Goal: Information Seeking & Learning: Learn about a topic

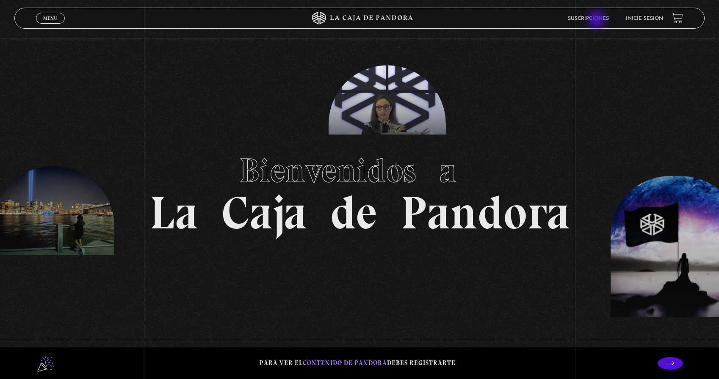
click at [597, 20] on link "Suscripciones" at bounding box center [588, 18] width 41 height 5
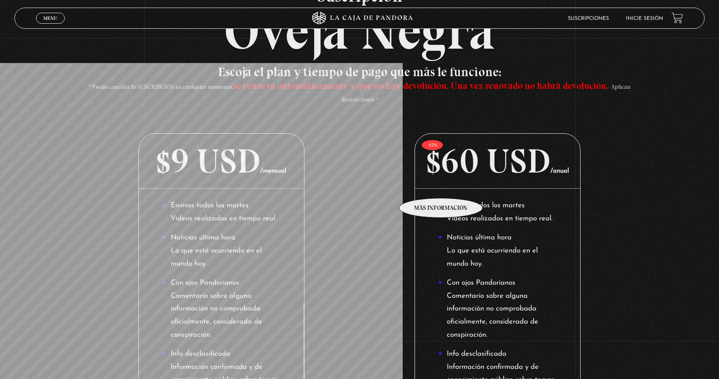
scroll to position [180, 0]
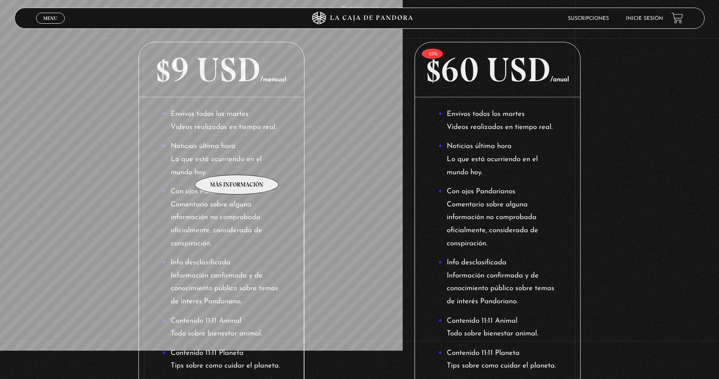
click at [236, 162] on li "Noticias última hora Lo que está ocurriendo en el mundo hoy." at bounding box center [221, 159] width 119 height 39
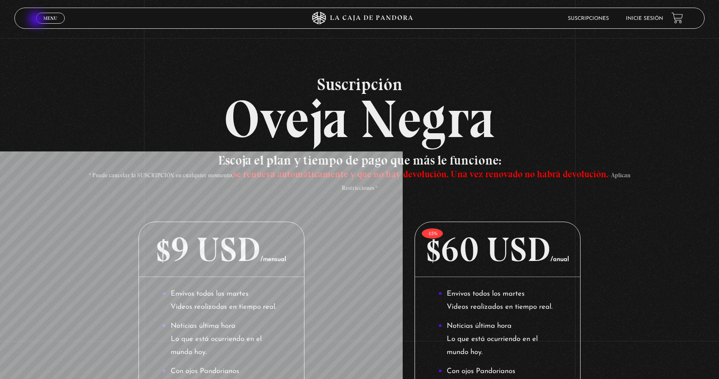
click at [38, 19] on link "Menu Cerrar" at bounding box center [50, 18] width 29 height 11
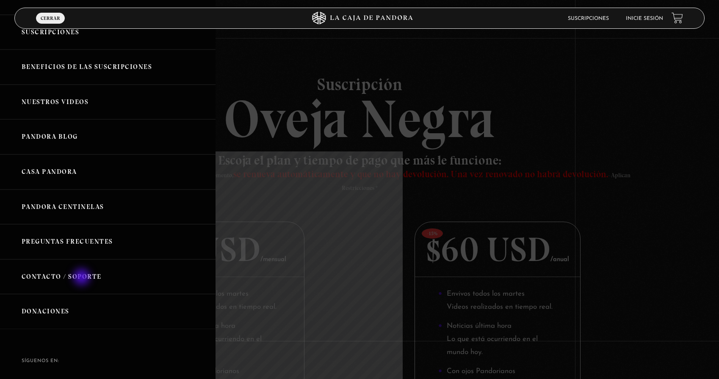
scroll to position [102, 0]
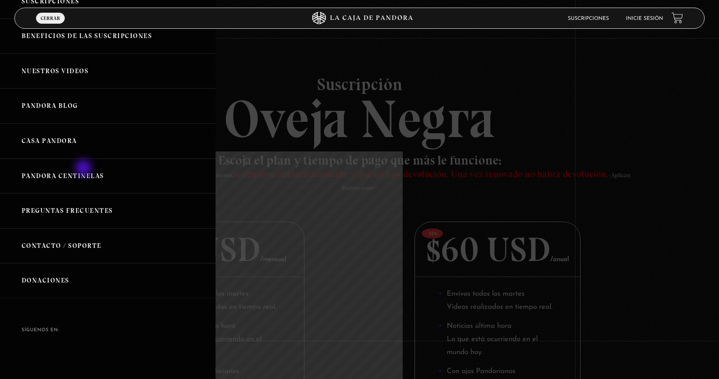
click at [84, 169] on link "Pandora Centinelas" at bounding box center [107, 176] width 215 height 35
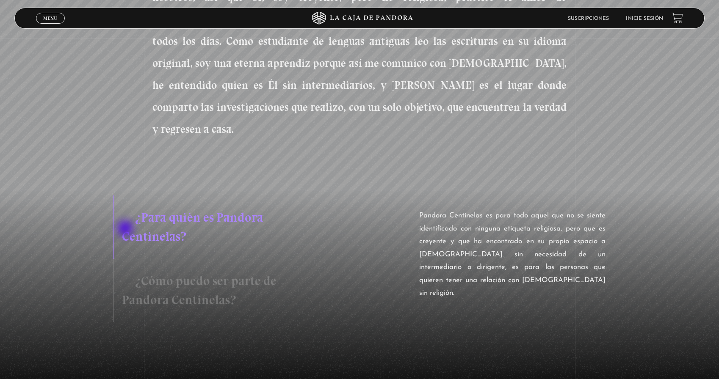
scroll to position [548, 0]
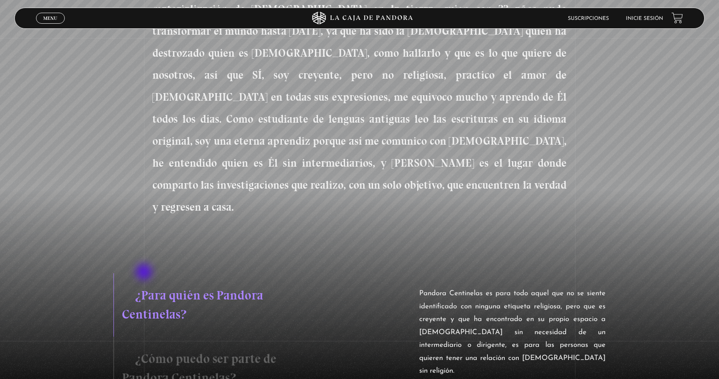
click at [145, 337] on h3 "¿Cómo puedo ser parte de Pandora Centinelas?" at bounding box center [216, 368] width 207 height 63
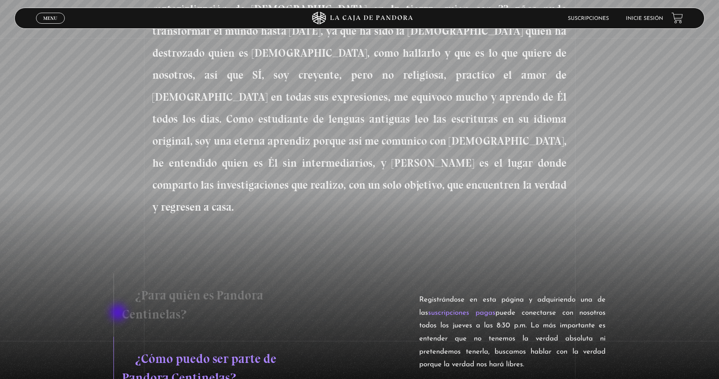
click at [118, 337] on h3 "¿Cómo puedo ser parte de Pandora Centinelas?" at bounding box center [216, 368] width 207 height 63
click at [161, 273] on h3 "¿Para quién es Pandora Centinelas?" at bounding box center [216, 304] width 207 height 63
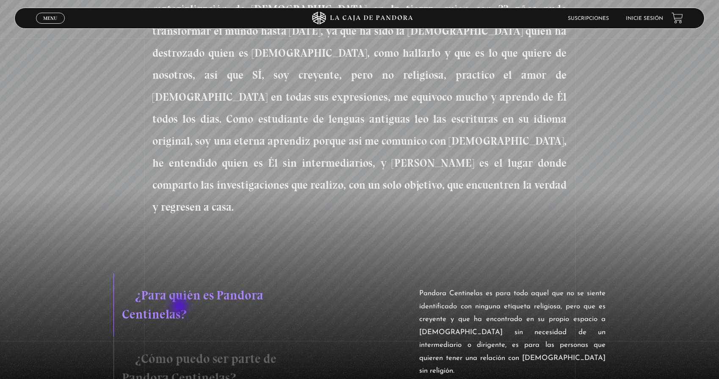
click at [180, 337] on h3 "¿Cómo puedo ser parte de Pandora Centinelas?" at bounding box center [216, 368] width 207 height 63
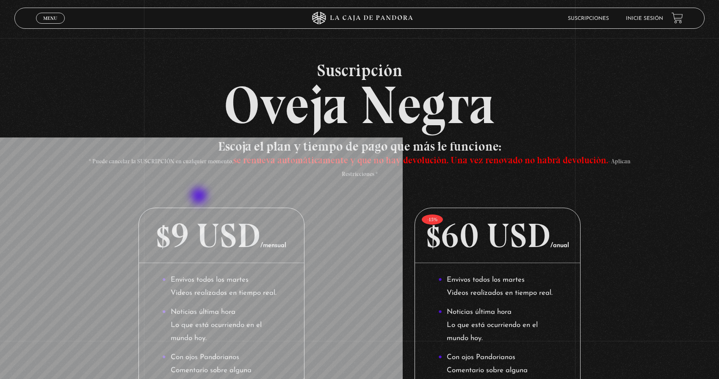
scroll to position [16, 0]
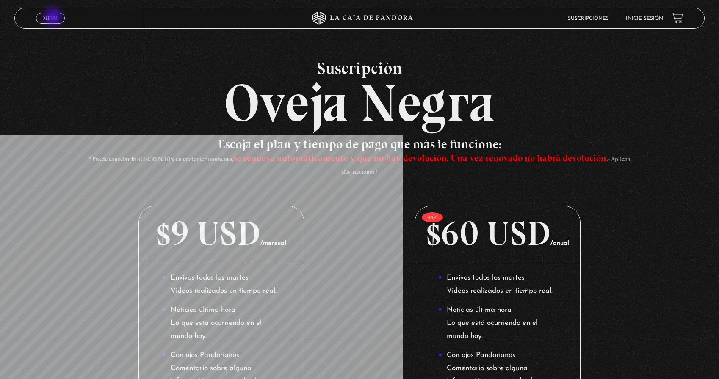
click at [54, 17] on span "Menu" at bounding box center [50, 18] width 14 height 5
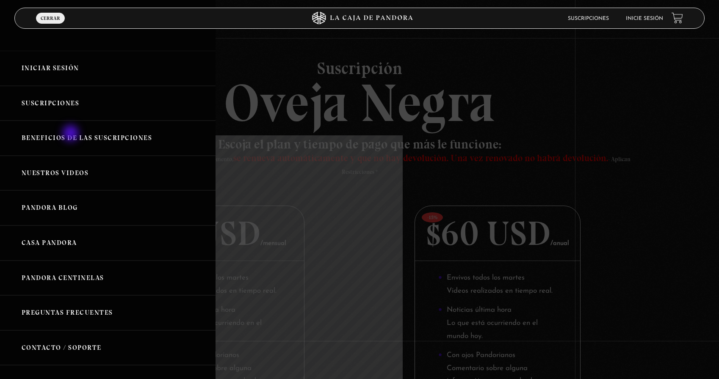
click at [72, 134] on link "Beneficios de las suscripciones" at bounding box center [107, 138] width 215 height 35
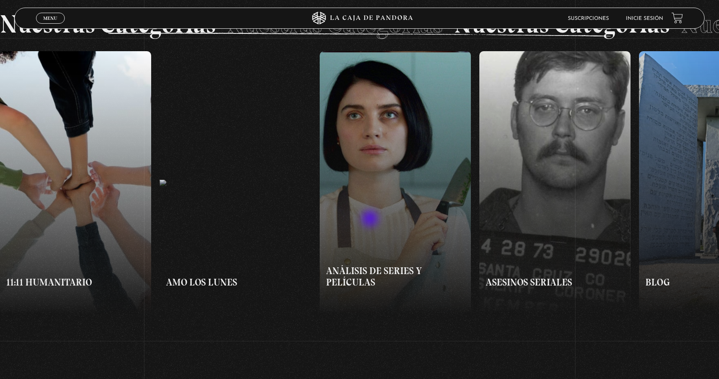
scroll to position [691, 0]
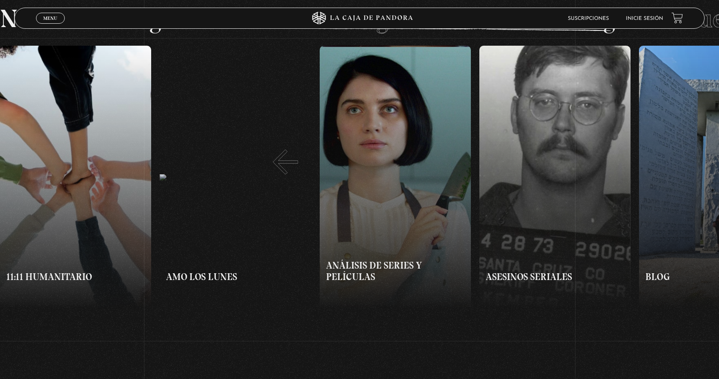
drag, startPoint x: 381, startPoint y: 192, endPoint x: 271, endPoint y: 145, distance: 119.3
click at [271, 145] on div "11:11 Humanitario Amo los [DATE] Análisis de series y películas Asesinos Serial…" at bounding box center [359, 178] width 719 height 264
click at [271, 145] on button "«" at bounding box center [179, 178] width 359 height 264
click at [538, 136] on button "»" at bounding box center [538, 178] width 359 height 264
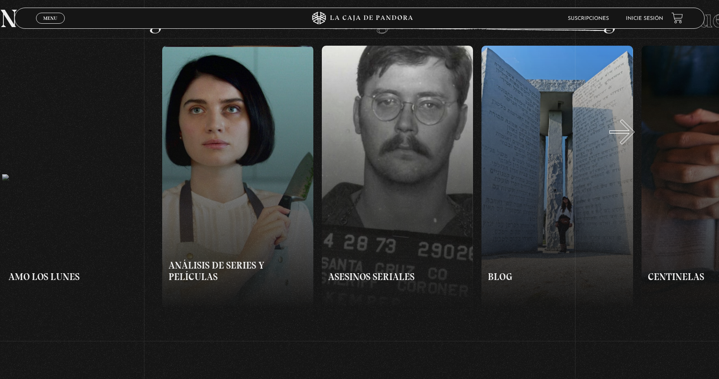
click at [632, 141] on button "»" at bounding box center [538, 178] width 359 height 264
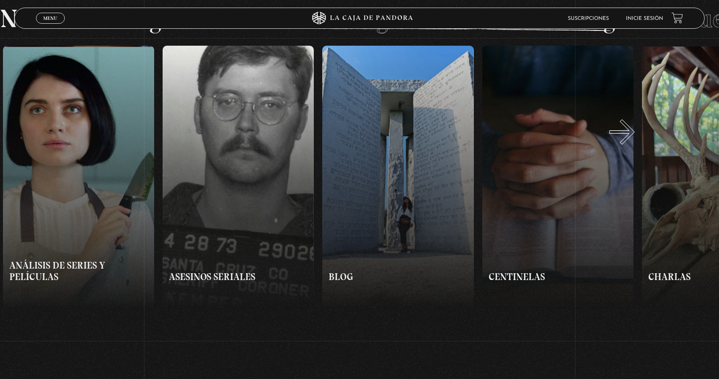
click at [632, 141] on button "»" at bounding box center [538, 178] width 359 height 264
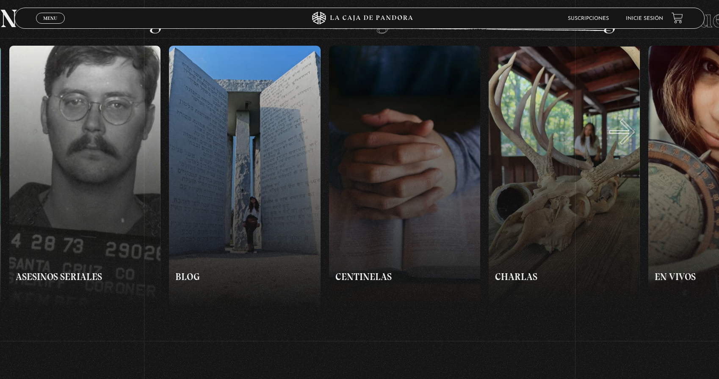
click at [632, 141] on button "»" at bounding box center [538, 178] width 359 height 264
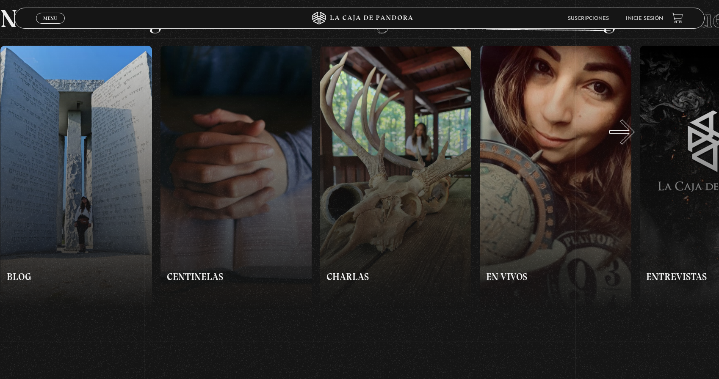
click at [632, 141] on button "»" at bounding box center [538, 178] width 359 height 264
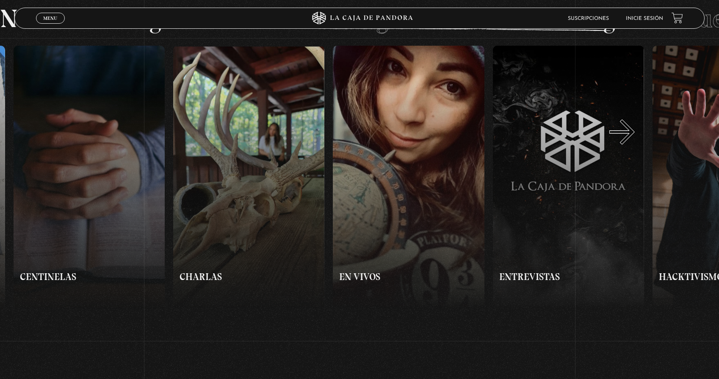
click at [632, 141] on button "»" at bounding box center [538, 178] width 359 height 264
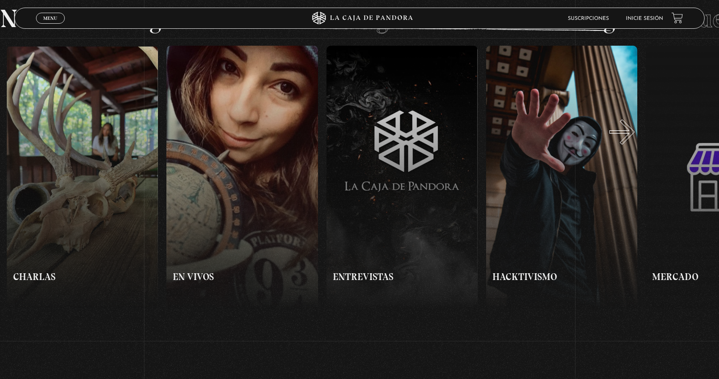
click at [632, 141] on button "»" at bounding box center [538, 178] width 359 height 264
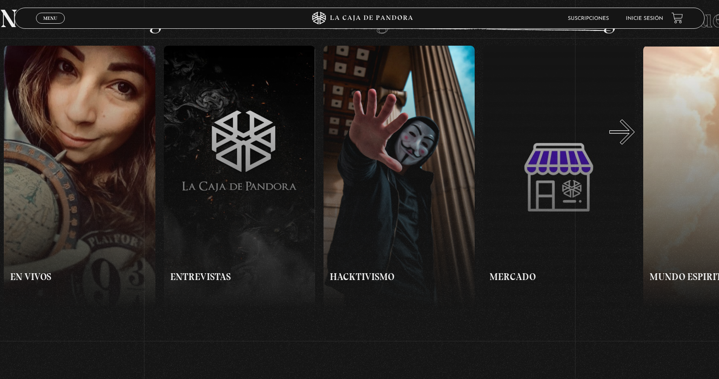
click at [632, 141] on button "»" at bounding box center [538, 178] width 359 height 264
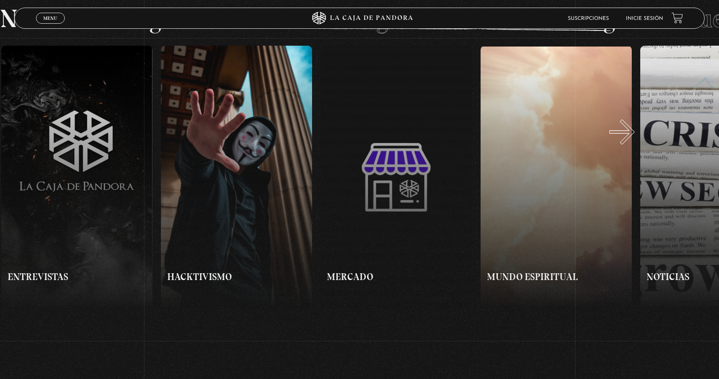
click at [632, 141] on button "»" at bounding box center [538, 178] width 359 height 264
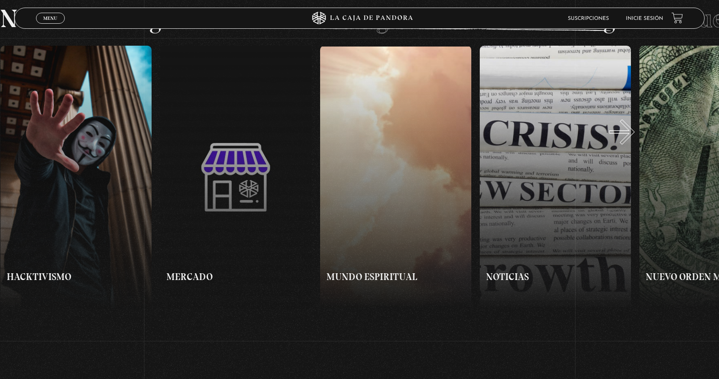
click at [632, 141] on button "»" at bounding box center [538, 178] width 359 height 264
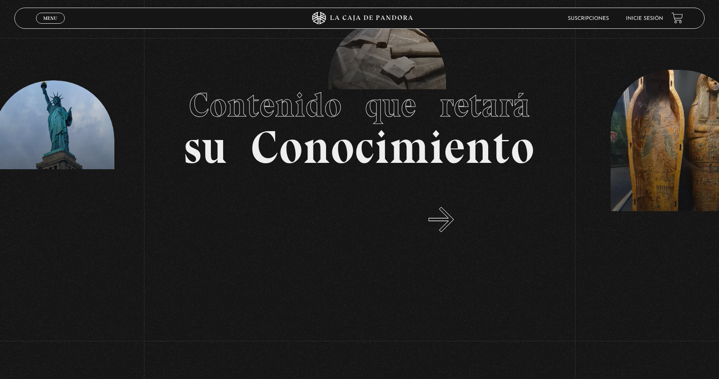
scroll to position [0, 0]
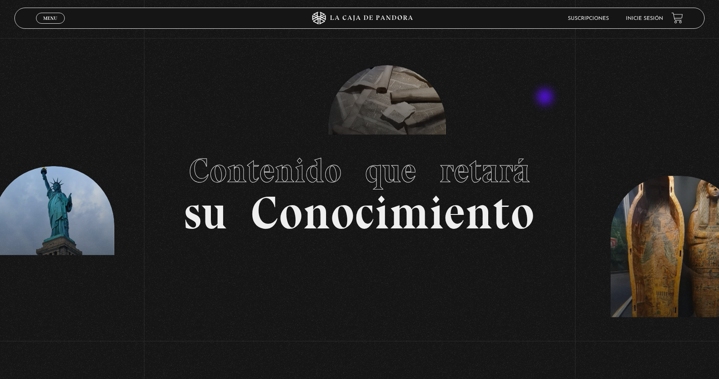
click at [546, 98] on section "Contenido que retará su Conocimiento" at bounding box center [359, 189] width 719 height 379
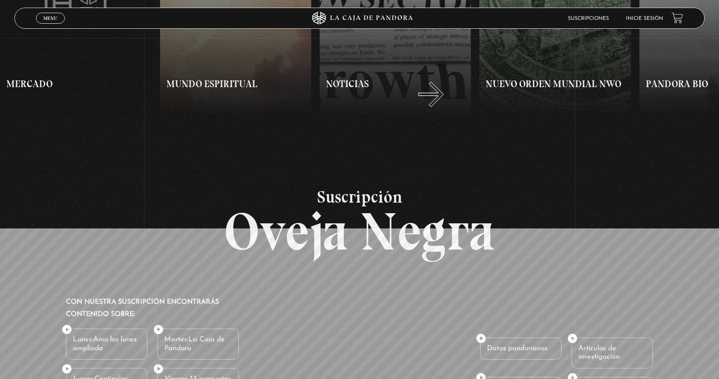
scroll to position [640, 0]
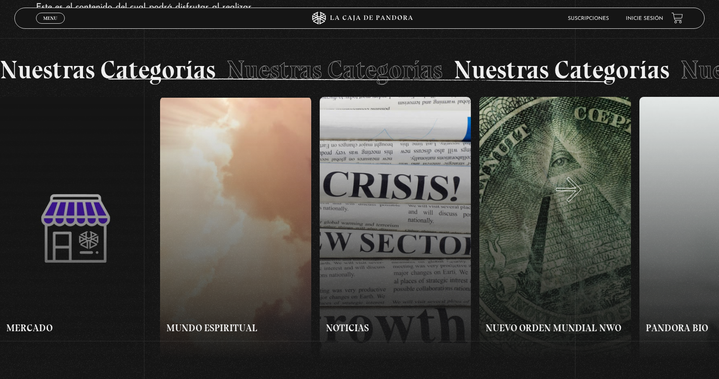
click at [579, 198] on button "»" at bounding box center [538, 229] width 359 height 264
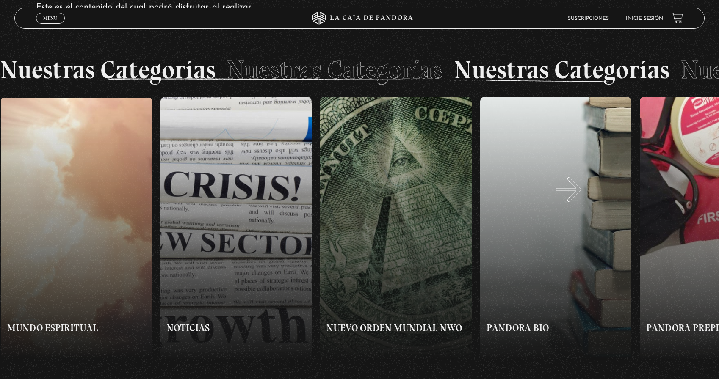
click at [579, 198] on button "»" at bounding box center [538, 229] width 359 height 264
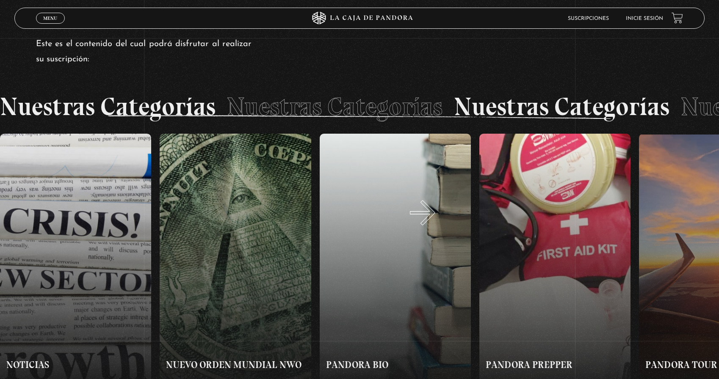
scroll to position [646, 0]
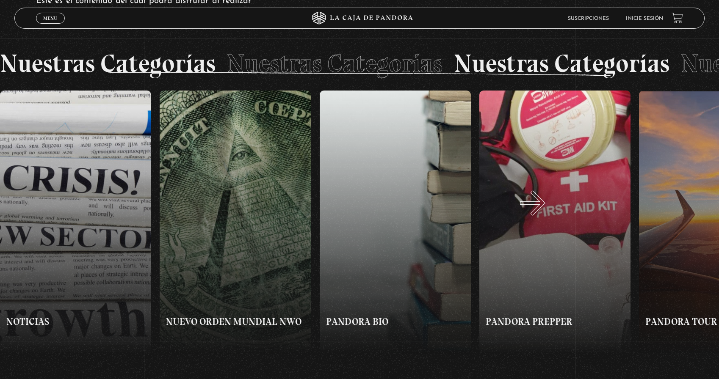
click at [543, 212] on button "»" at bounding box center [538, 223] width 359 height 264
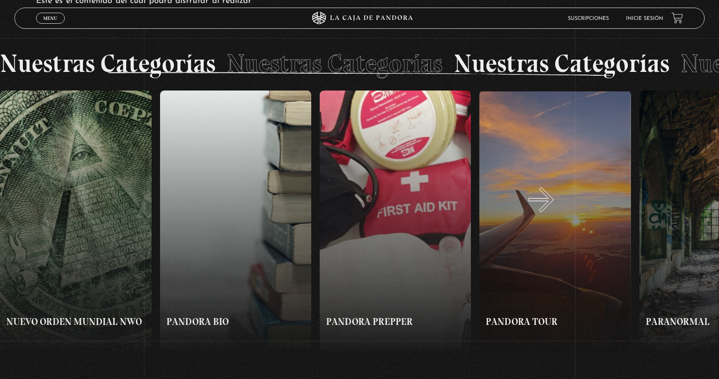
click at [552, 208] on button "»" at bounding box center [538, 223] width 359 height 264
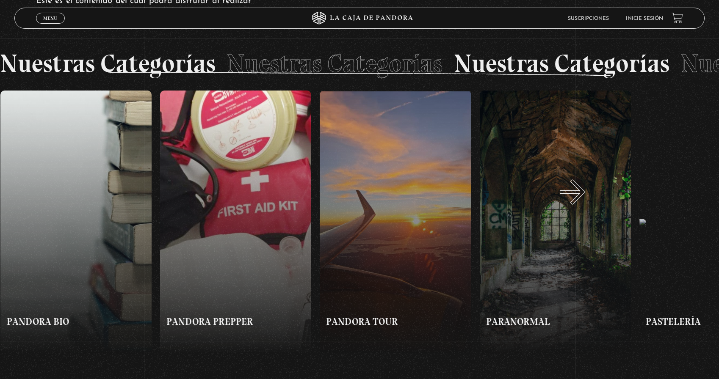
click at [583, 201] on button "»" at bounding box center [538, 223] width 359 height 264
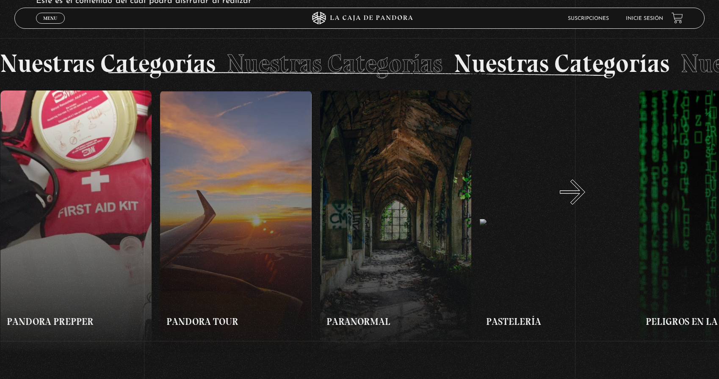
click at [583, 201] on button "»" at bounding box center [538, 223] width 359 height 264
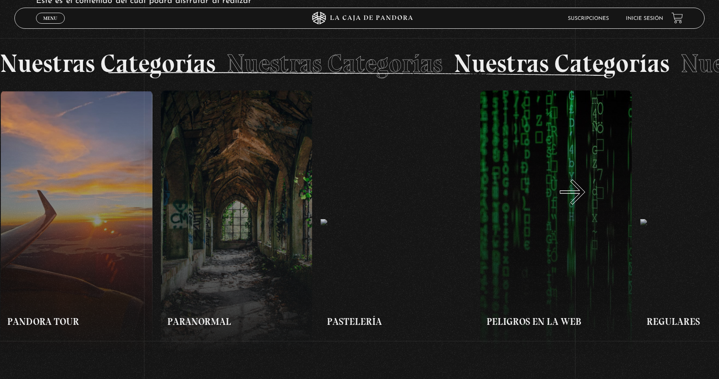
click at [583, 201] on button "»" at bounding box center [538, 223] width 359 height 264
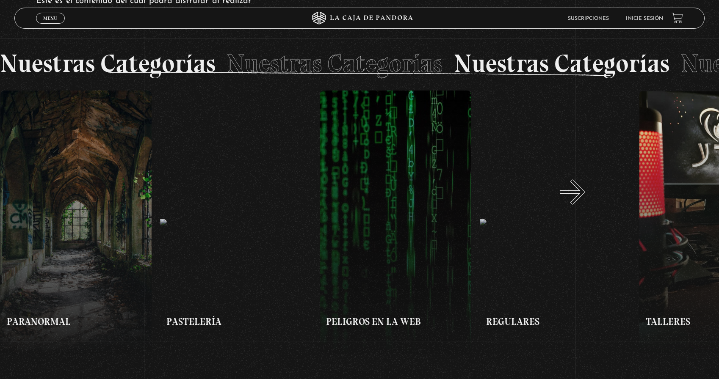
click at [583, 201] on button "»" at bounding box center [538, 223] width 359 height 264
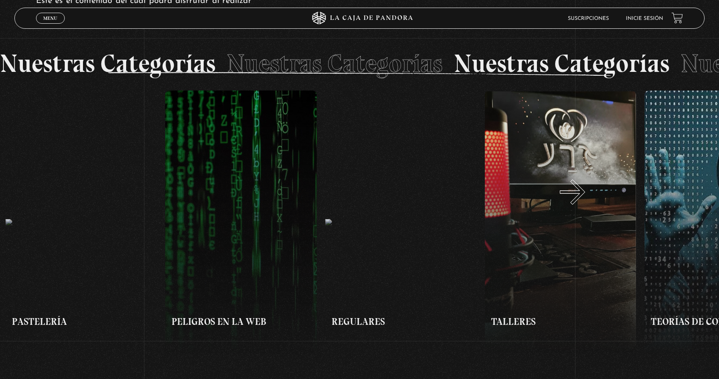
click at [583, 201] on button "»" at bounding box center [538, 223] width 359 height 264
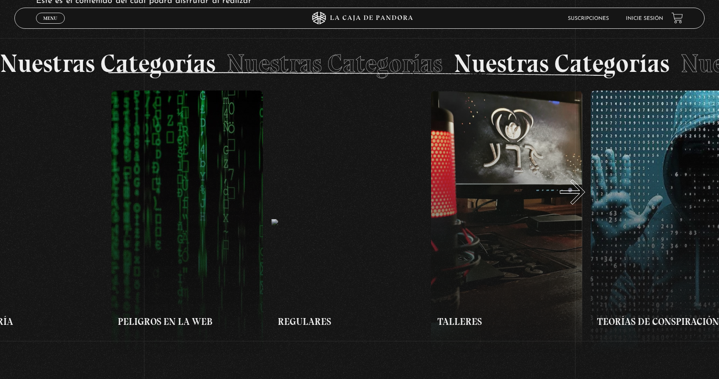
scroll to position [0, 2954]
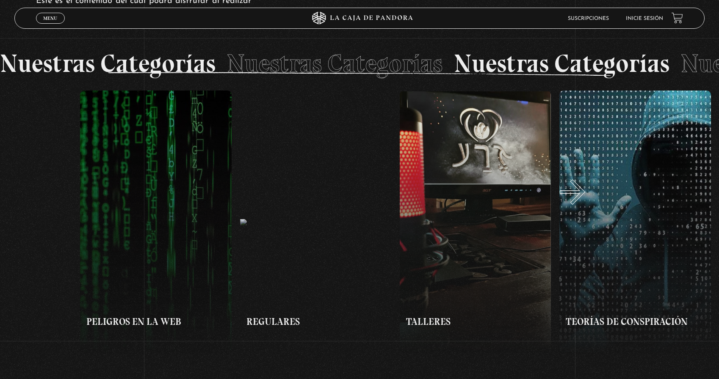
click at [583, 201] on button "»" at bounding box center [538, 223] width 359 height 264
click at [632, 193] on button "»" at bounding box center [538, 223] width 359 height 264
click at [56, 17] on span "Menu" at bounding box center [50, 18] width 14 height 5
